Goal: Information Seeking & Learning: Learn about a topic

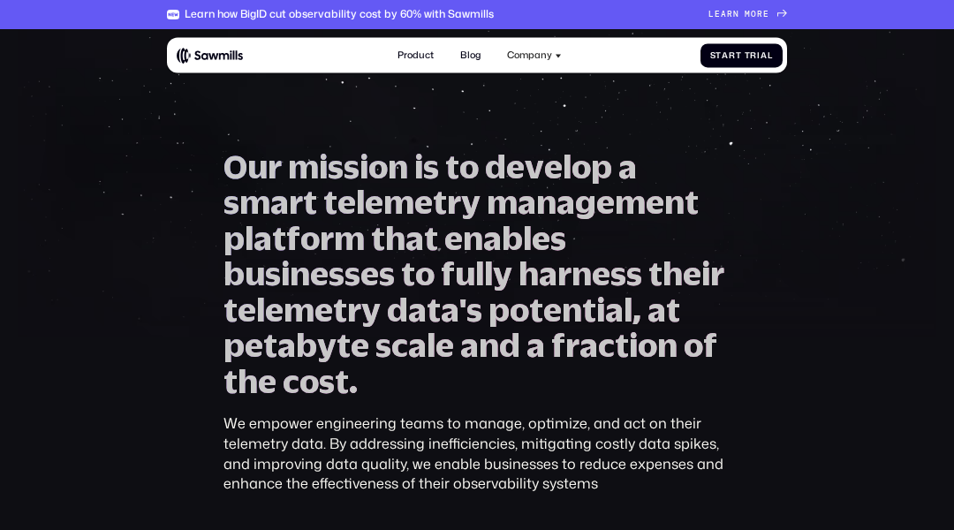
scroll to position [2207, 0]
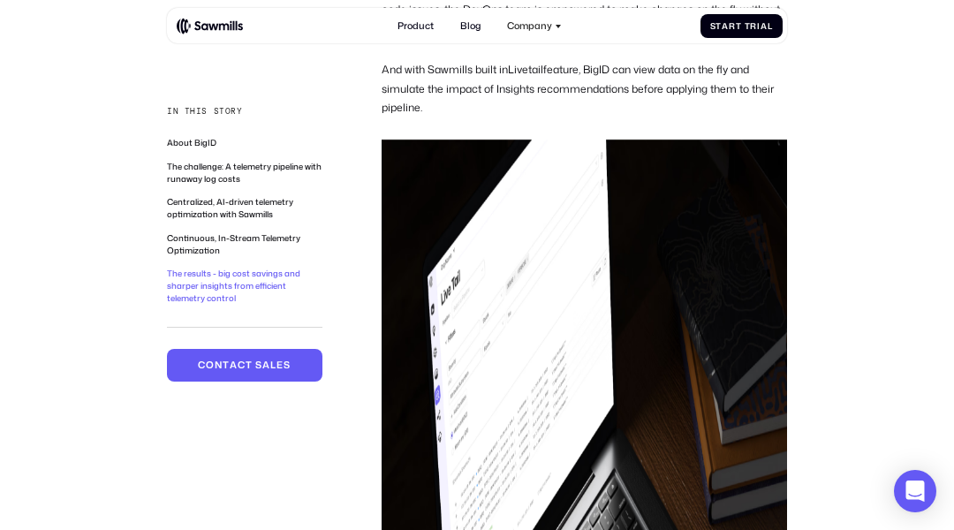
scroll to position [4129, 0]
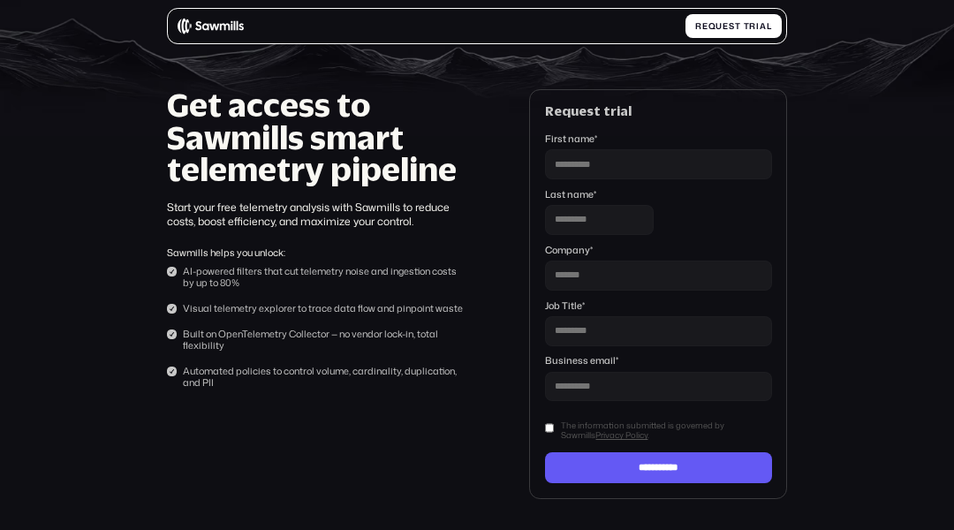
scroll to position [111, 0]
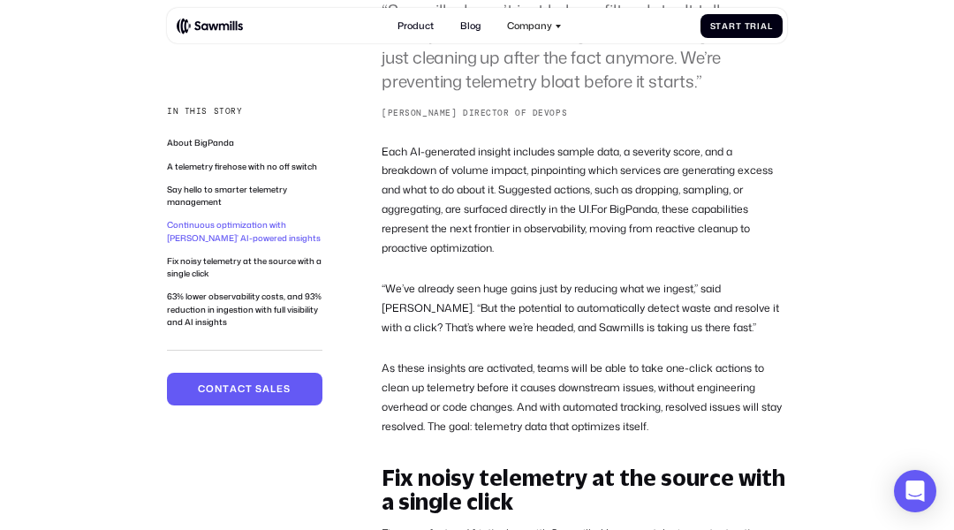
scroll to position [3446, 0]
